Goal: Navigation & Orientation: Go to known website

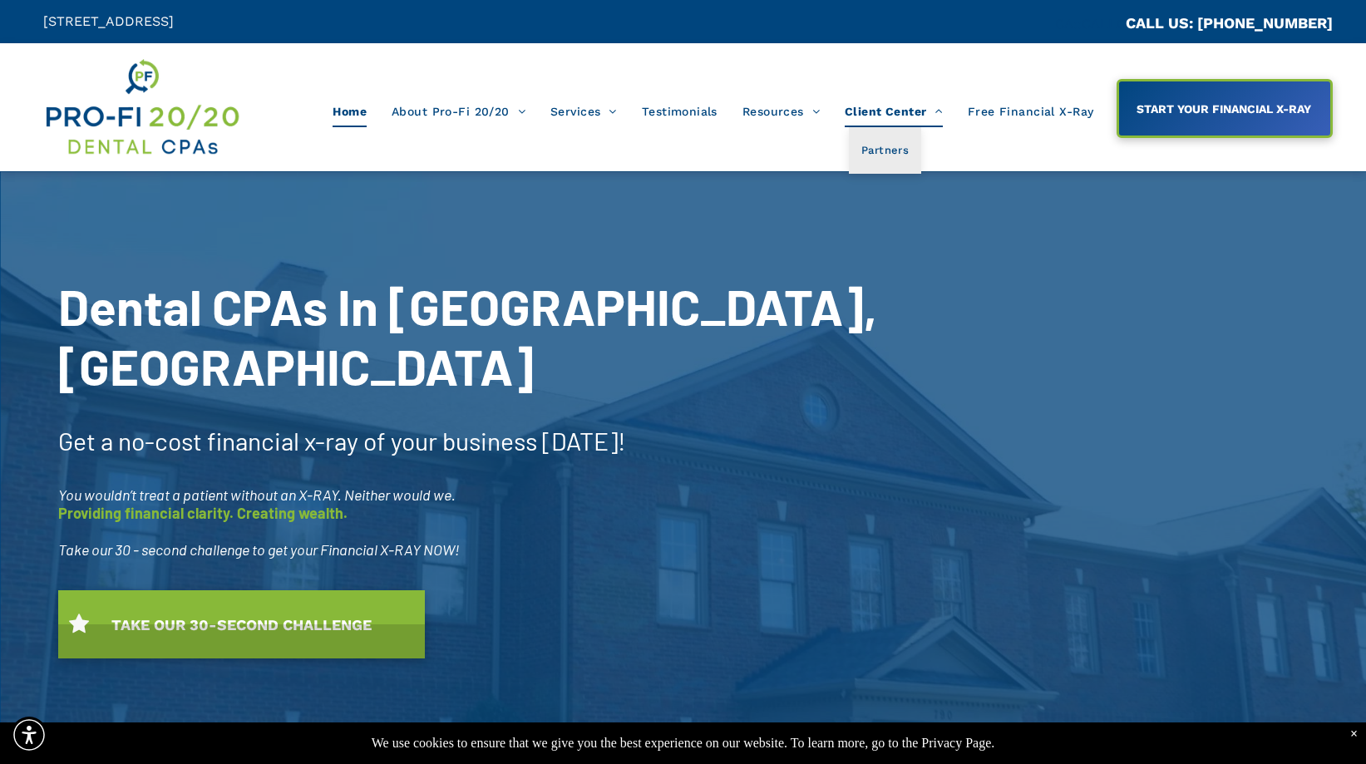
click at [878, 111] on span "Client Center" at bounding box center [894, 112] width 98 height 32
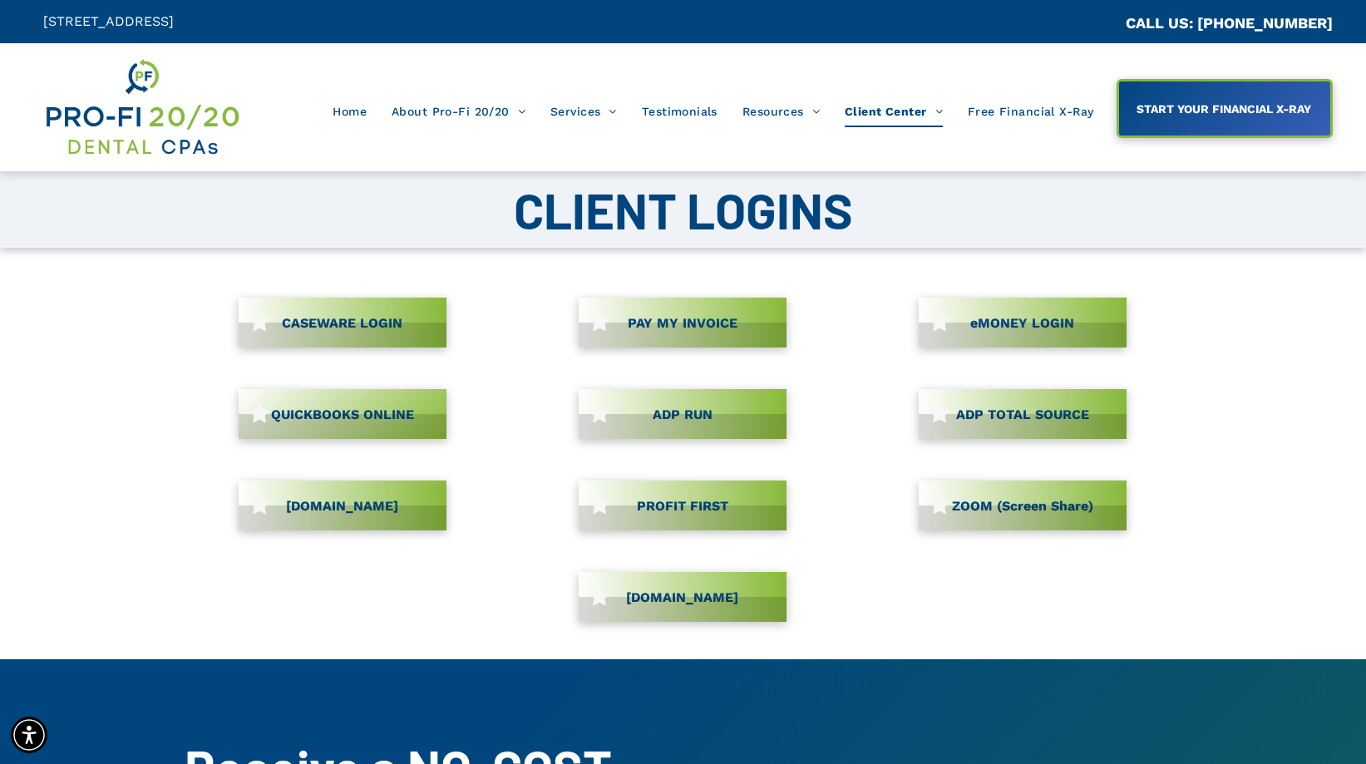
click at [320, 326] on link "CASEWARE LOGIN" at bounding box center [343, 323] width 208 height 50
